Goal: Task Accomplishment & Management: Manage account settings

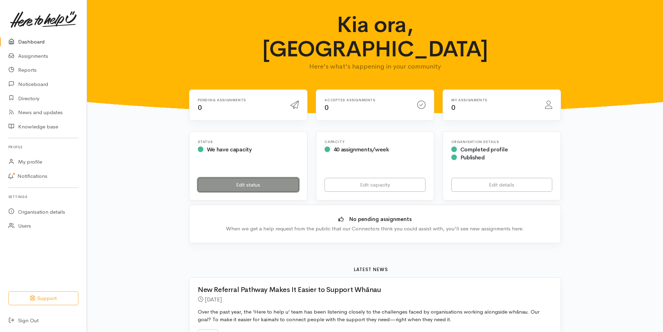
click at [252, 178] on link "Edit status" at bounding box center [248, 185] width 101 height 14
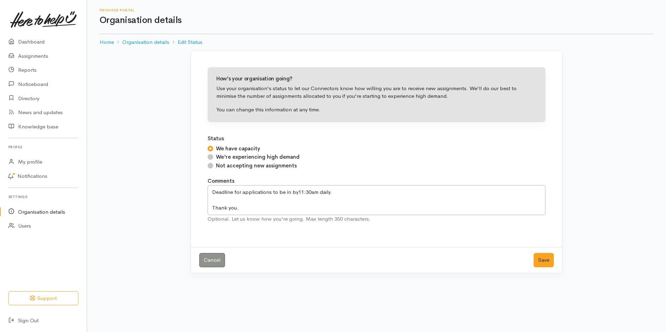
click at [209, 165] on input "Not accepting new assignments" at bounding box center [211, 166] width 6 height 6
radio input "true"
click at [549, 261] on button "Save" at bounding box center [544, 260] width 20 height 14
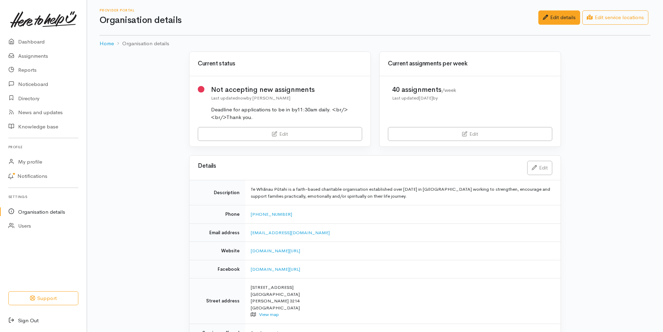
click at [32, 318] on link "Sign Out" at bounding box center [43, 321] width 87 height 14
